Goal: Information Seeking & Learning: Learn about a topic

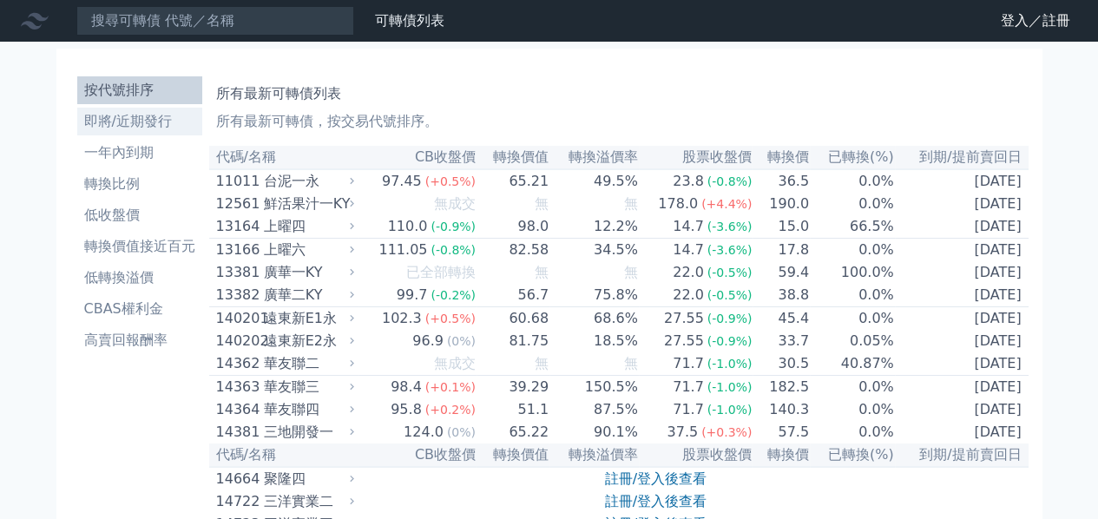
click at [131, 121] on li "即將/近期發行" at bounding box center [139, 121] width 125 height 21
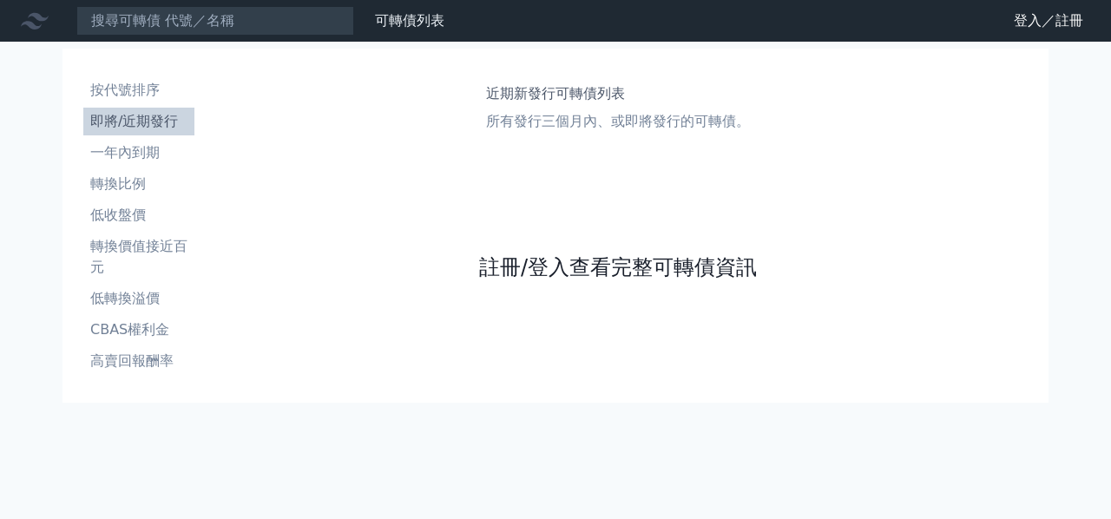
click at [528, 263] on link "註冊/登入查看完整可轉債資訊" at bounding box center [618, 268] width 278 height 28
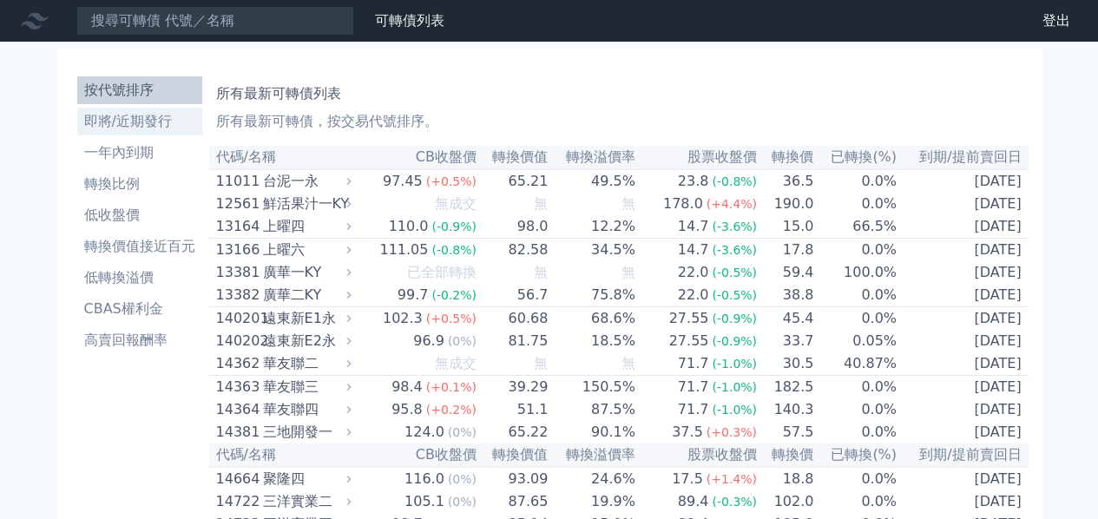
click at [133, 117] on li "即將/近期發行" at bounding box center [139, 121] width 125 height 21
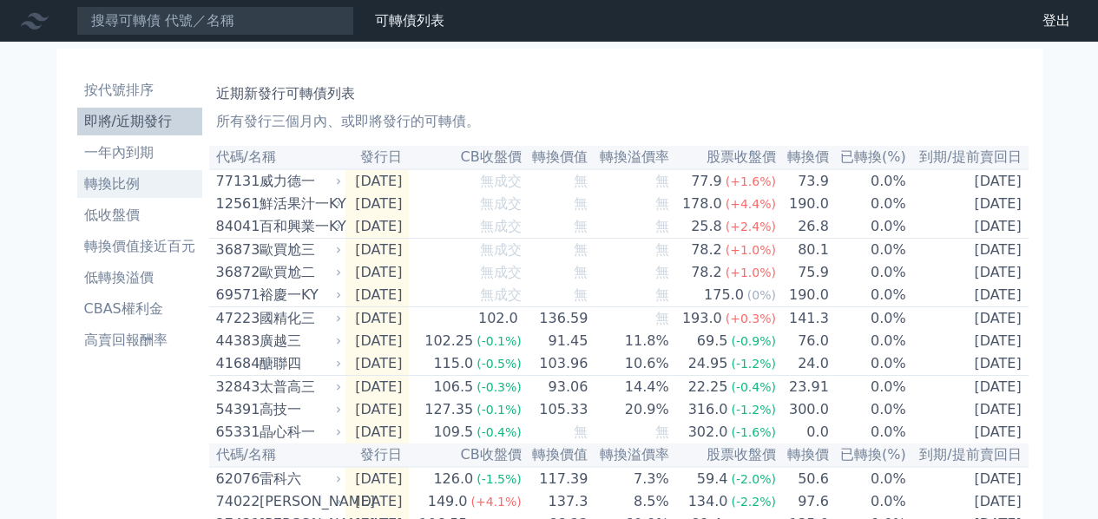
drag, startPoint x: 277, startPoint y: 176, endPoint x: 188, endPoint y: 195, distance: 91.4
click at [188, 195] on link "轉換比例" at bounding box center [139, 184] width 125 height 28
